Goal: Ask a question

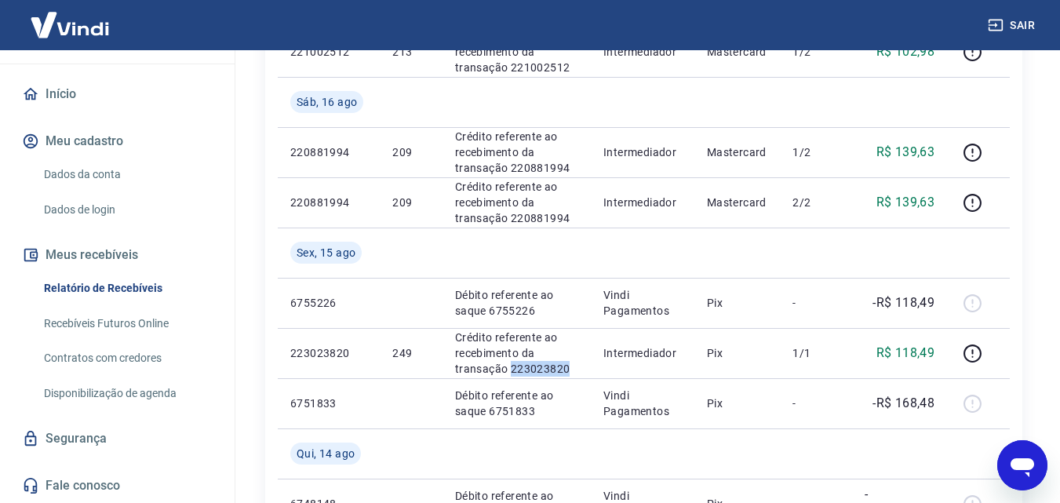
scroll to position [785, 0]
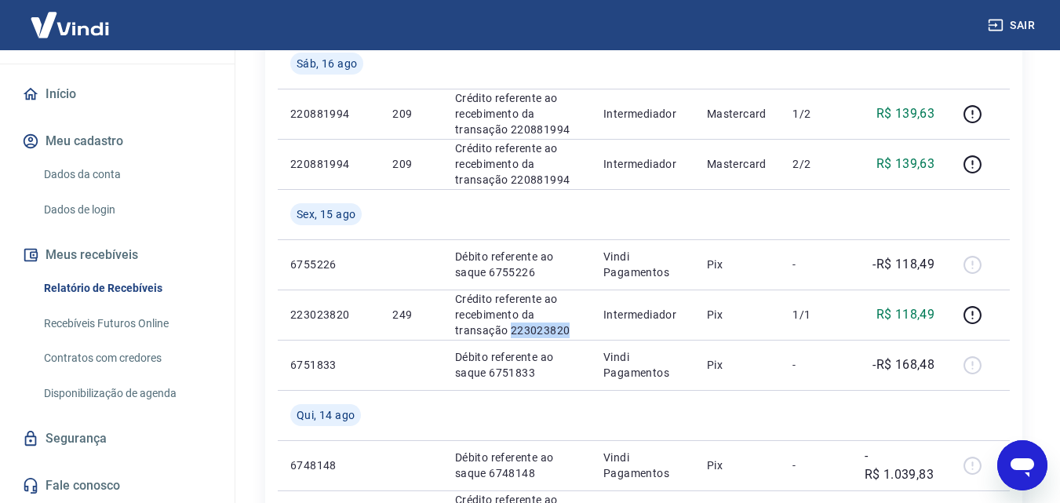
click at [71, 484] on link "Fale conosco" at bounding box center [117, 486] width 197 height 35
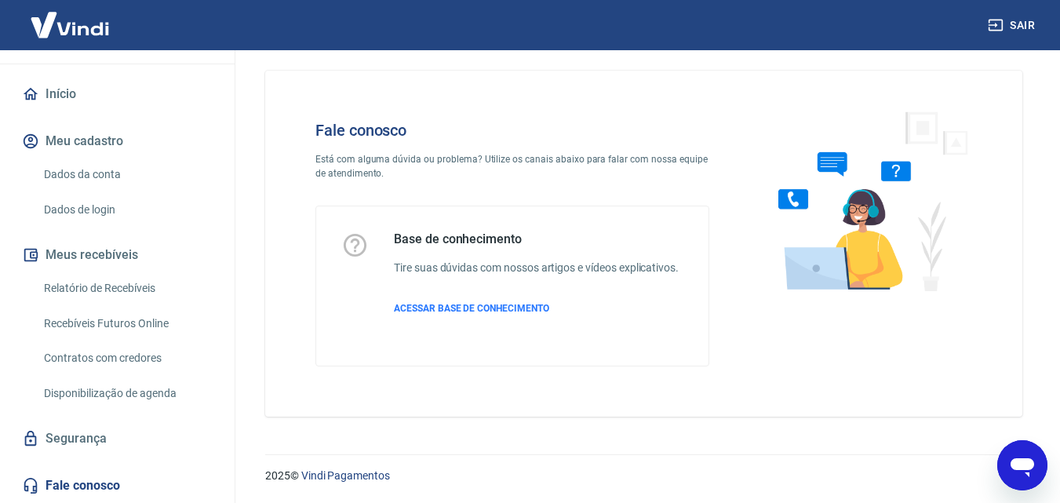
scroll to position [11, 0]
click at [641, 307] on p "ACESSAR BASE DE CONHECIMENTO" at bounding box center [536, 308] width 285 height 14
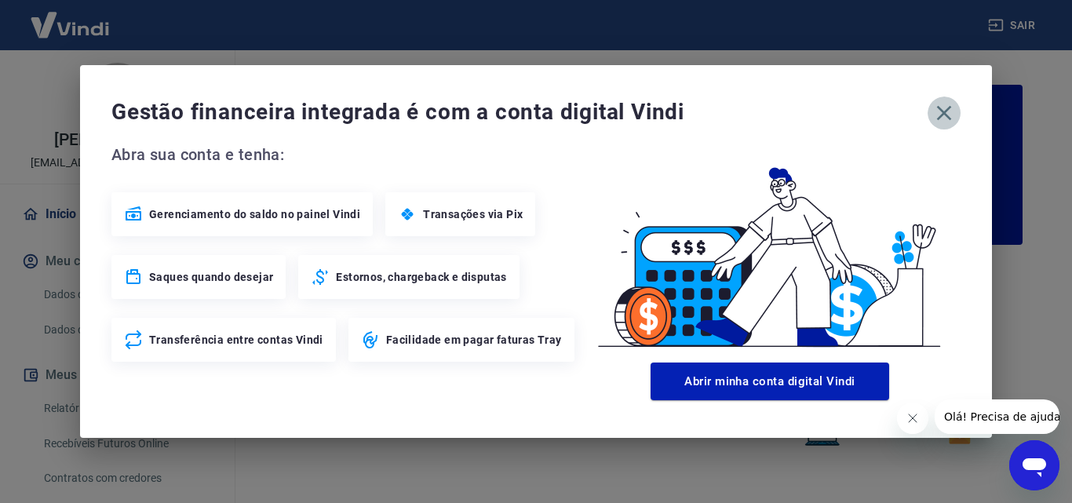
click at [950, 109] on icon "button" at bounding box center [944, 112] width 25 height 25
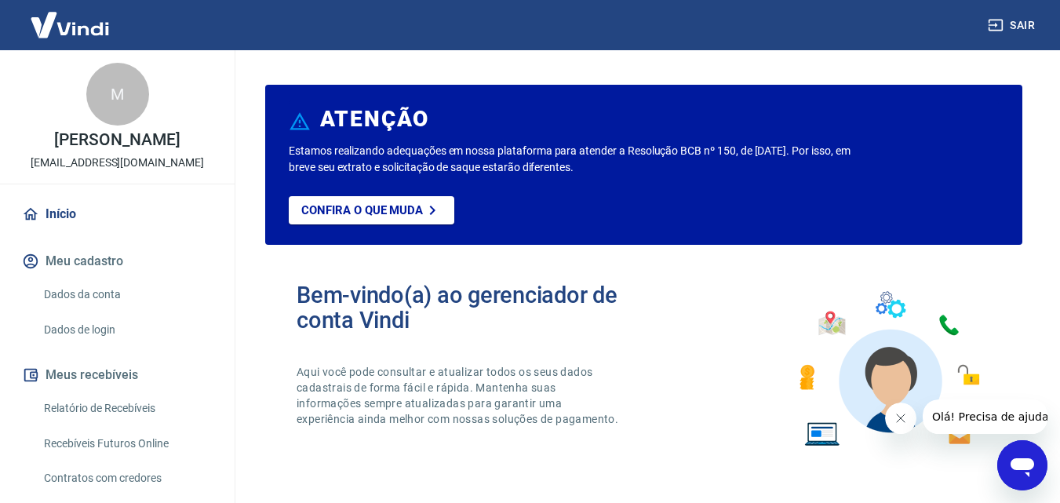
click at [968, 414] on span "Olá! Precisa de ajuda?" at bounding box center [993, 416] width 122 height 13
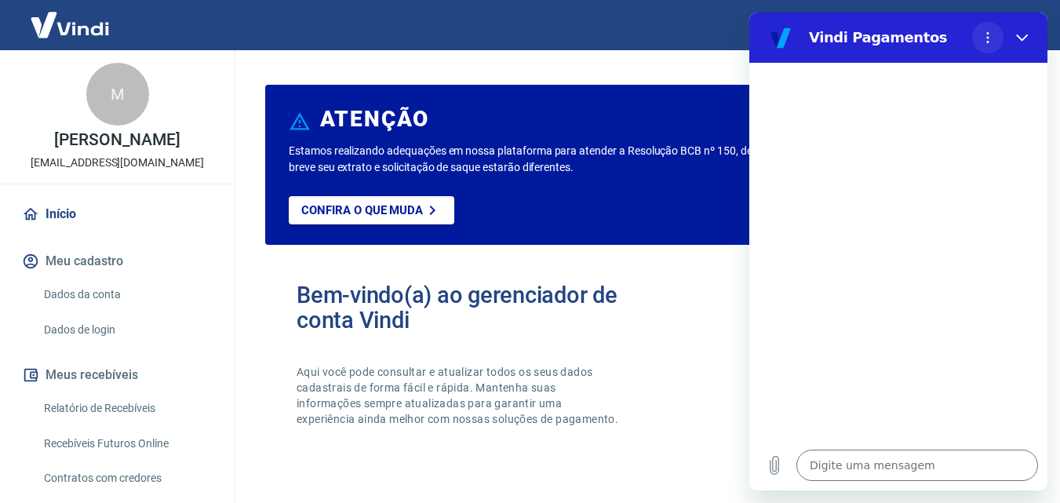
click at [986, 42] on icon "Menu de opções" at bounding box center [988, 37] width 13 height 13
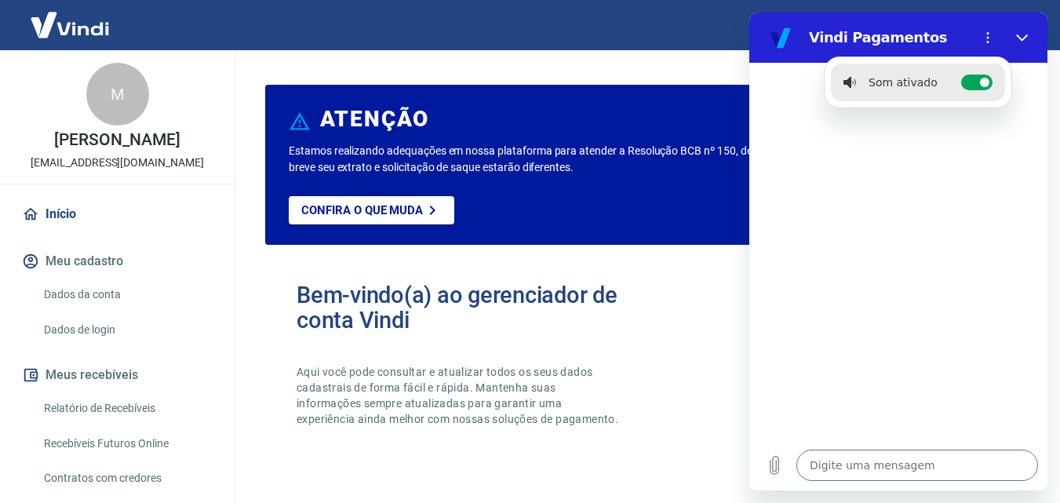
click at [909, 176] on div at bounding box center [898, 251] width 298 height 377
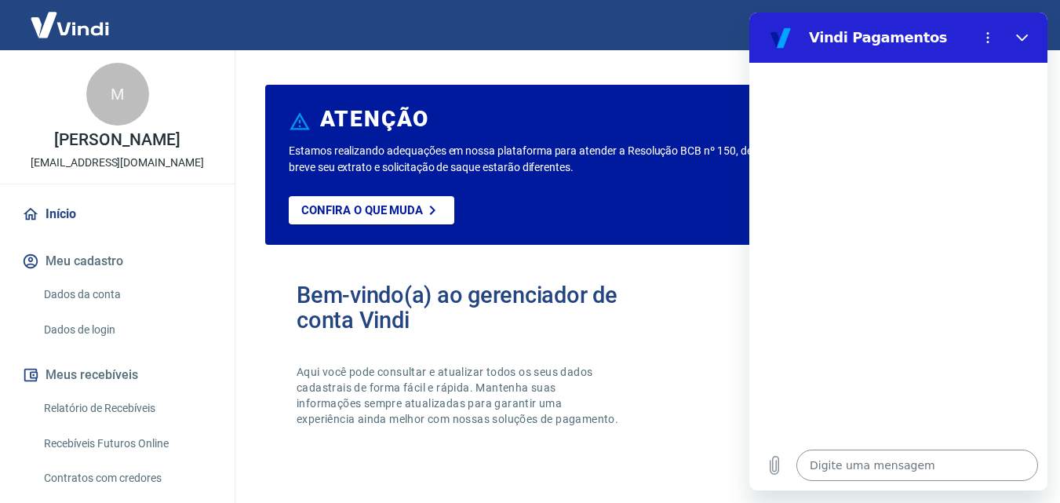
click at [837, 460] on textarea at bounding box center [918, 465] width 242 height 31
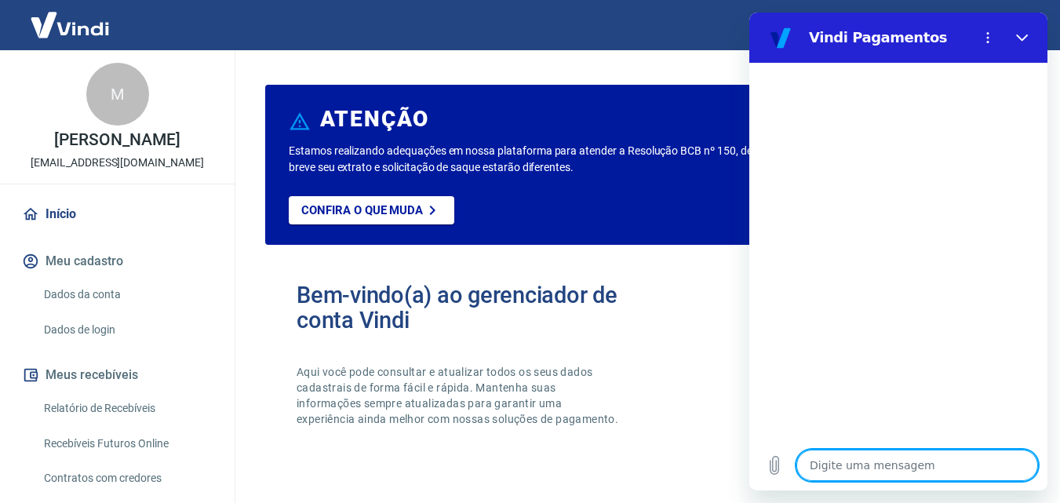
type textarea "B"
type textarea "x"
type textarea "Bo"
type textarea "x"
type textarea "Bom"
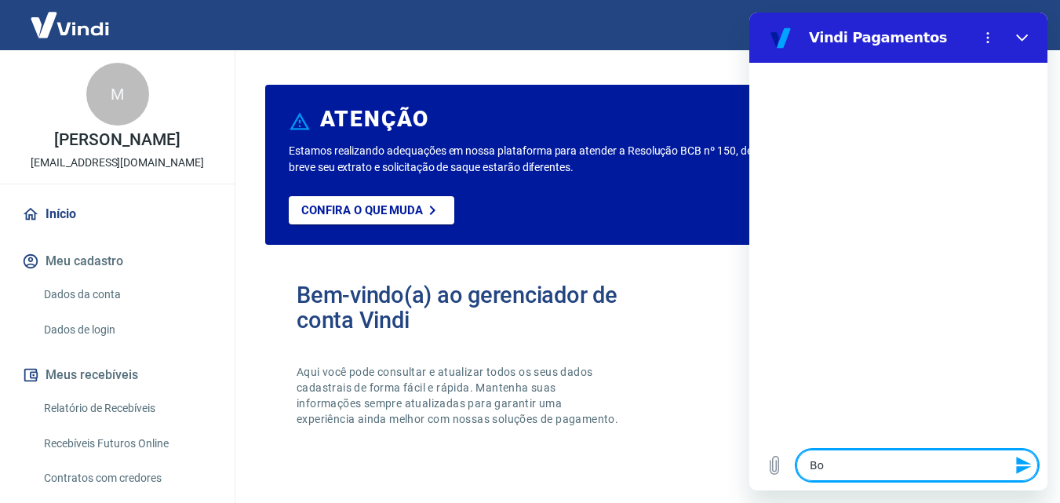
type textarea "x"
type textarea "Bom"
type textarea "x"
type textarea "Bom d"
type textarea "x"
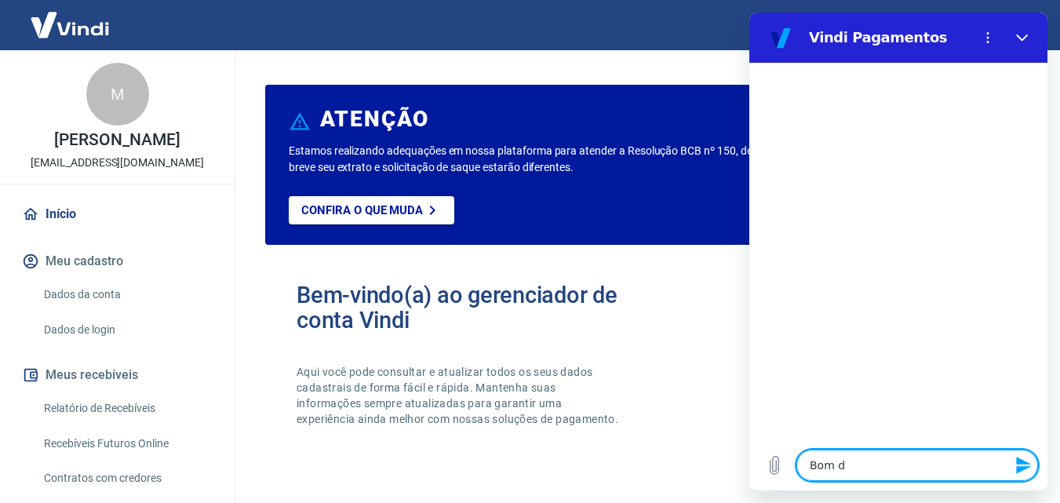
type textarea "Bom di"
type textarea "x"
type textarea "Bom dia"
type textarea "x"
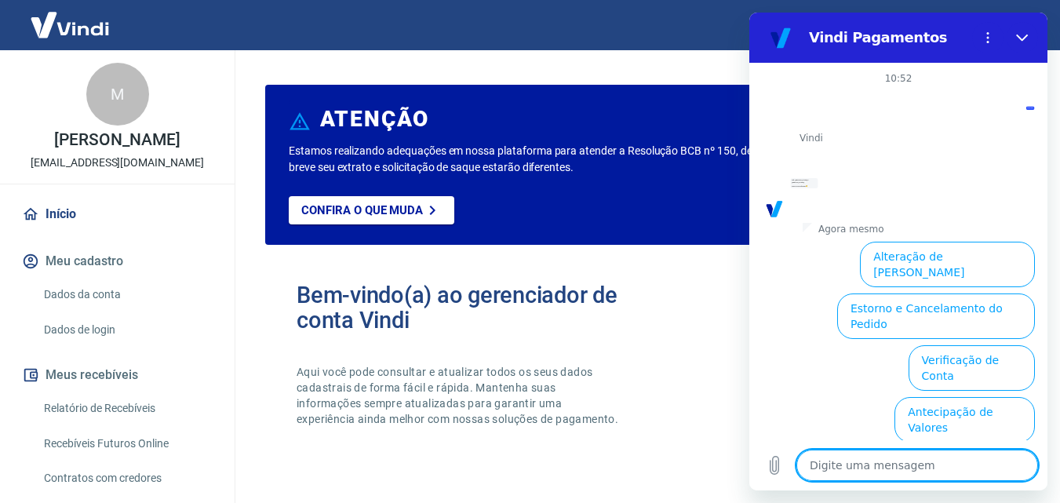
scroll to position [108, 0]
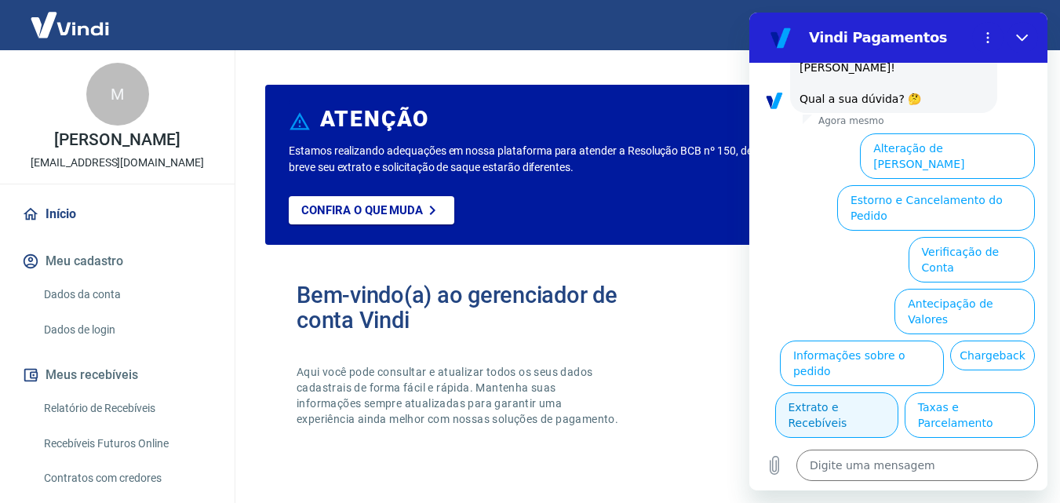
click at [899, 392] on button "Extrato e Recebíveis" at bounding box center [836, 415] width 123 height 46
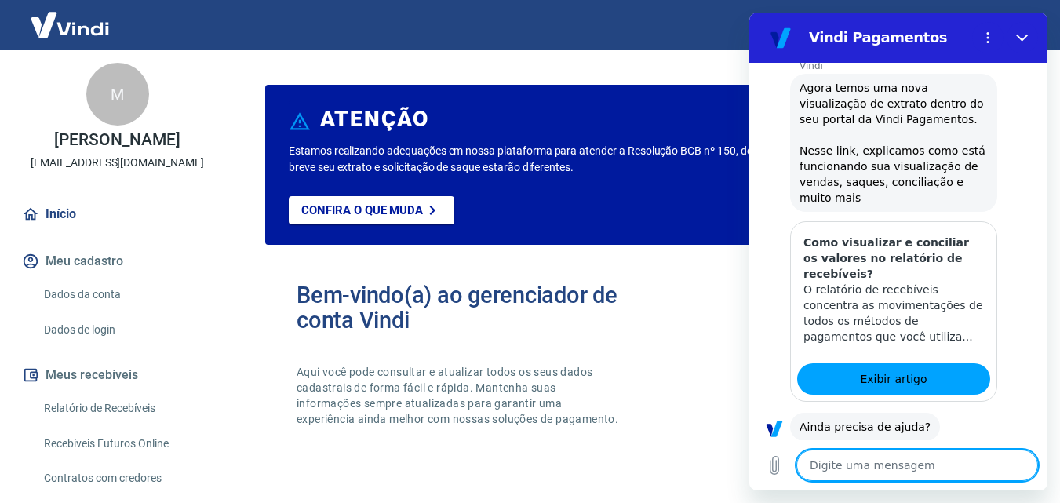
scroll to position [248, 0]
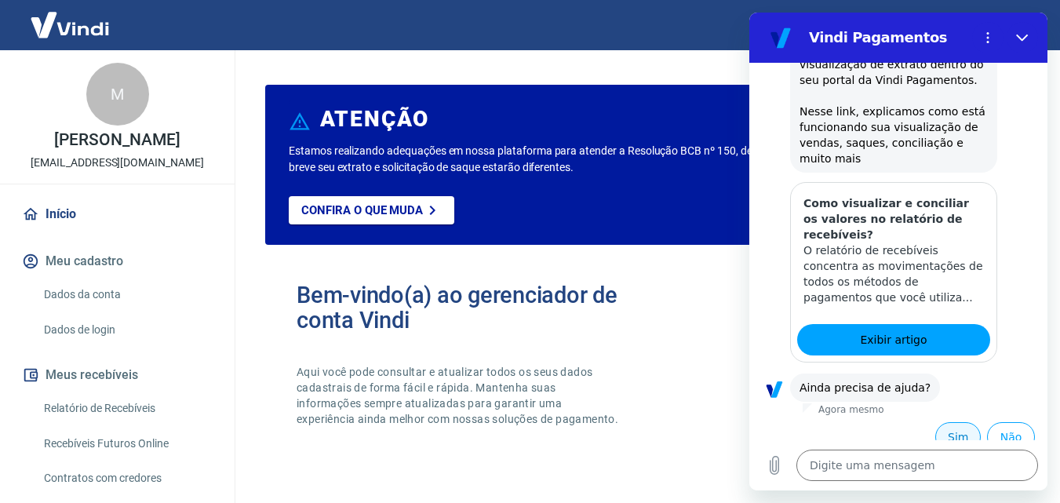
click at [948, 422] on button "Sim" at bounding box center [958, 437] width 46 height 30
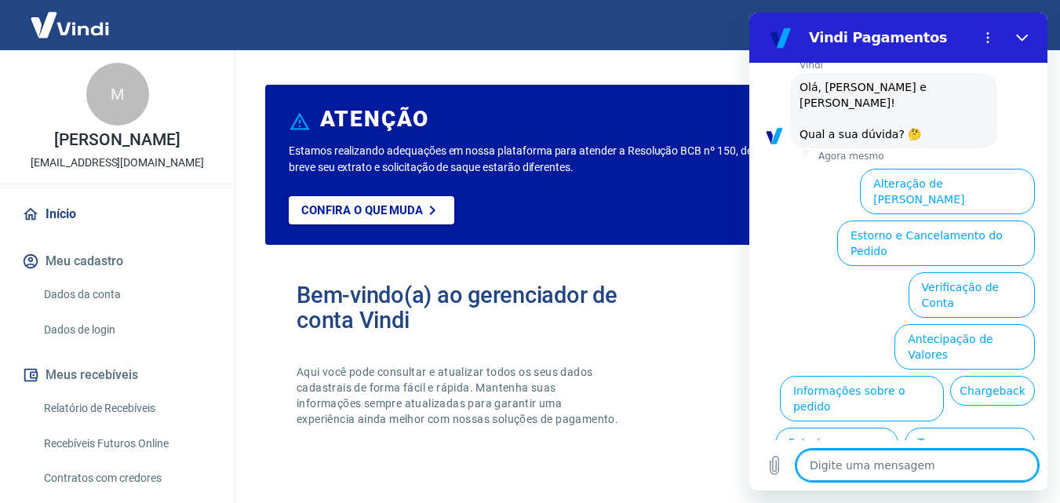
scroll to position [658, 0]
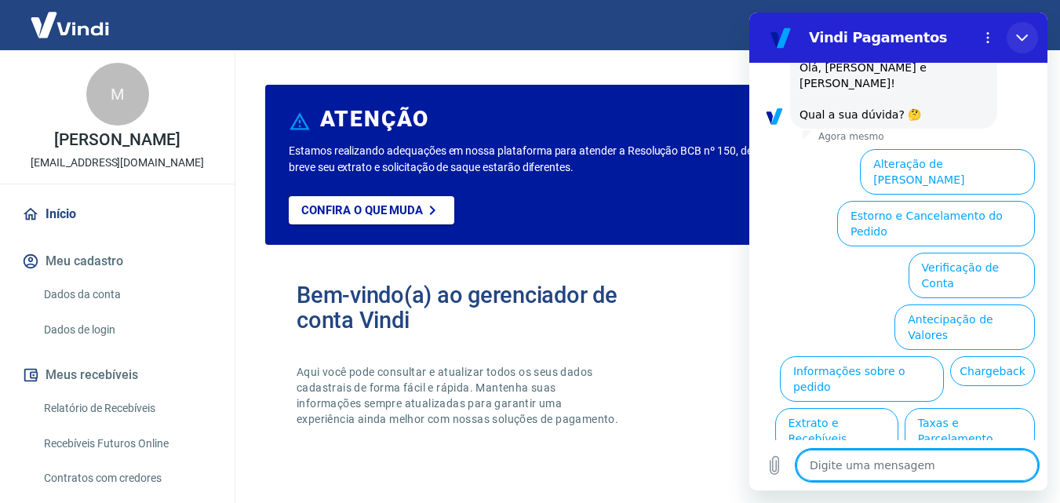
click at [1015, 35] on button "Fechar" at bounding box center [1022, 37] width 31 height 31
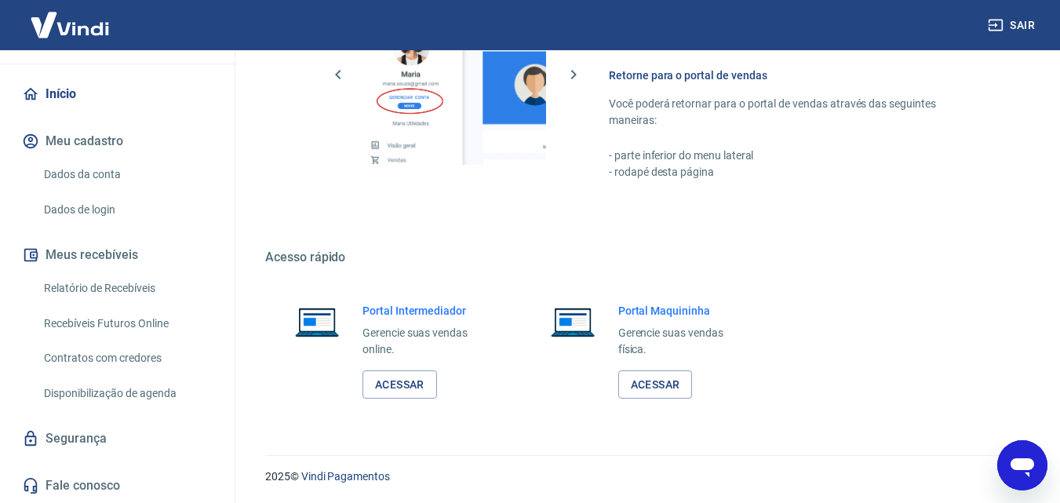
scroll to position [947, 0]
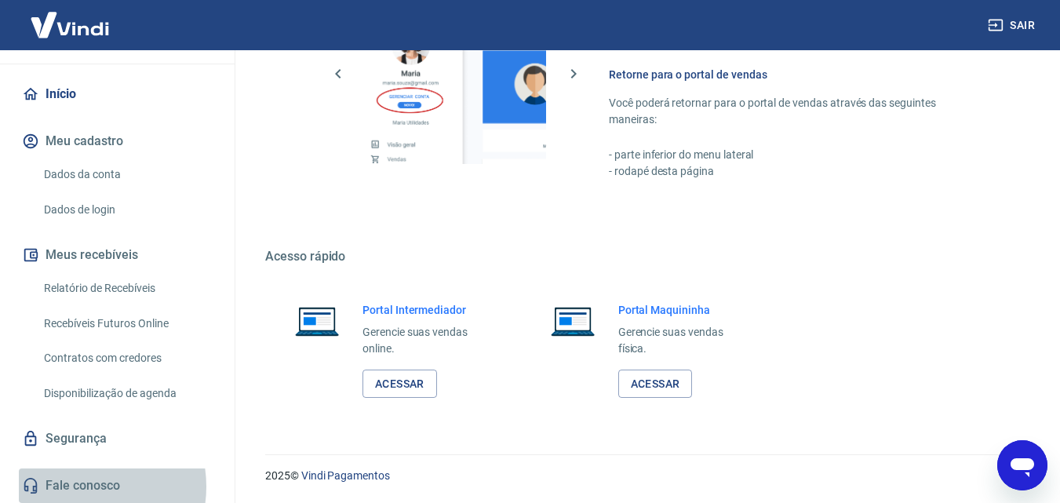
click at [81, 487] on link "Fale conosco" at bounding box center [117, 486] width 197 height 35
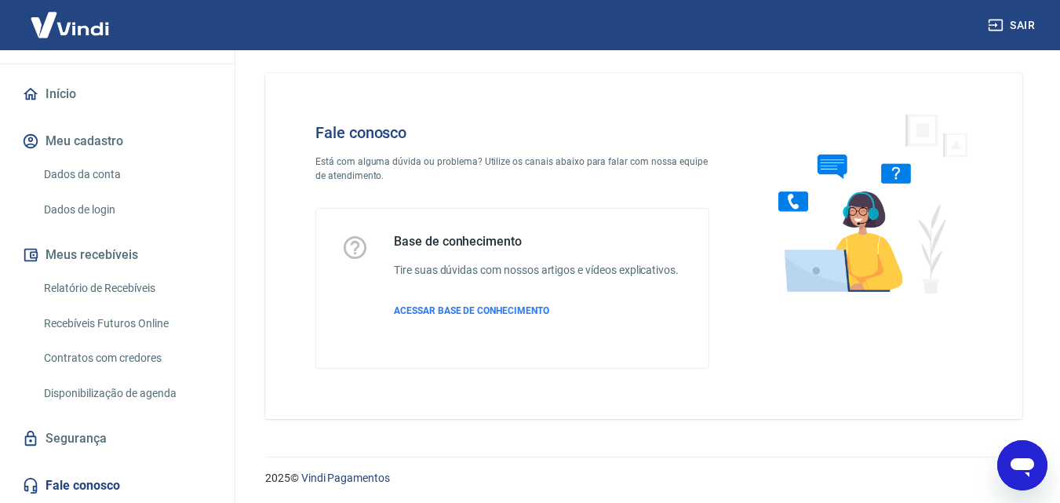
scroll to position [11, 0]
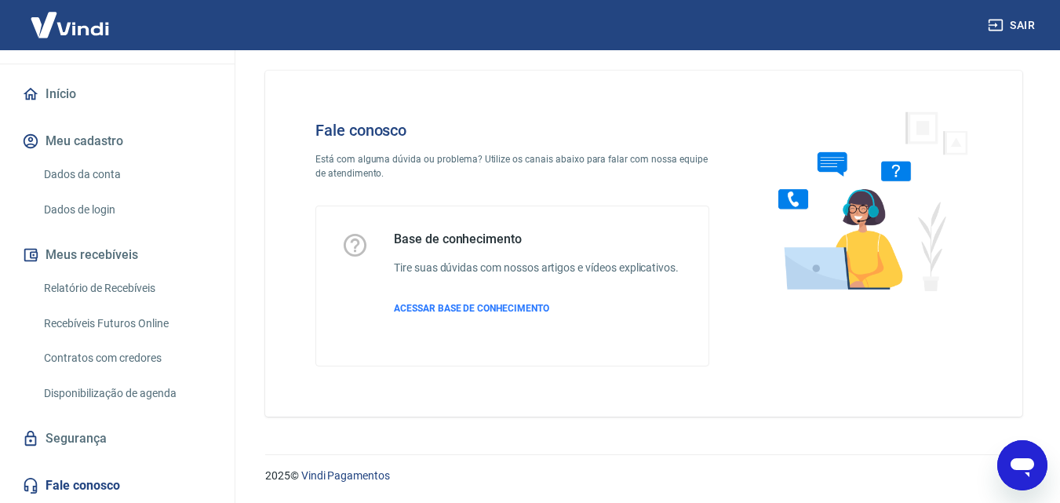
type textarea "x"
